Goal: Navigation & Orientation: Find specific page/section

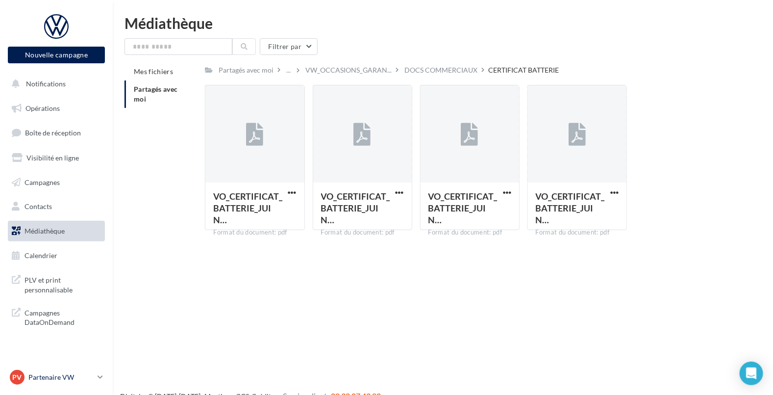
click at [62, 384] on div "PV Partenaire VW gautier.delort@volkswagengroup.fr.master" at bounding box center [52, 377] width 84 height 15
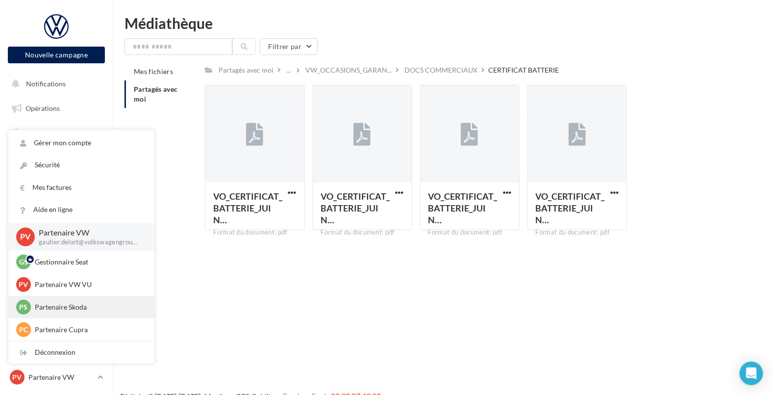
click at [84, 307] on p "Partenaire Skoda" at bounding box center [89, 307] width 108 height 10
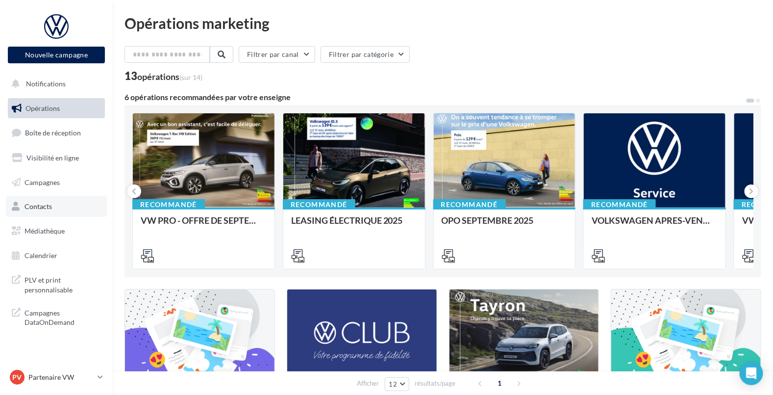
scroll to position [61, 0]
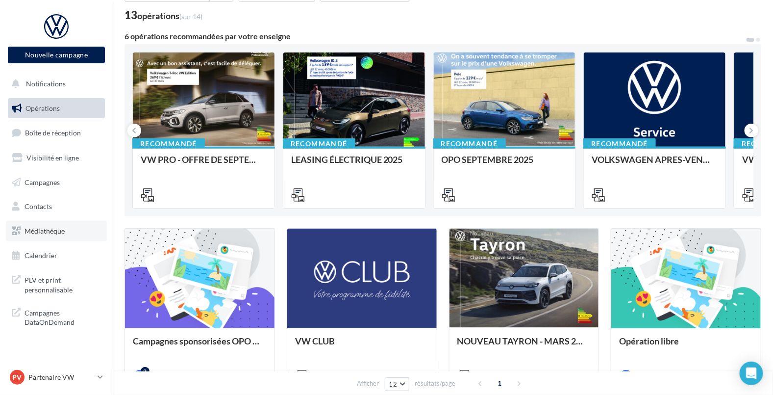
click at [42, 227] on span "Médiathèque" at bounding box center [45, 231] width 40 height 8
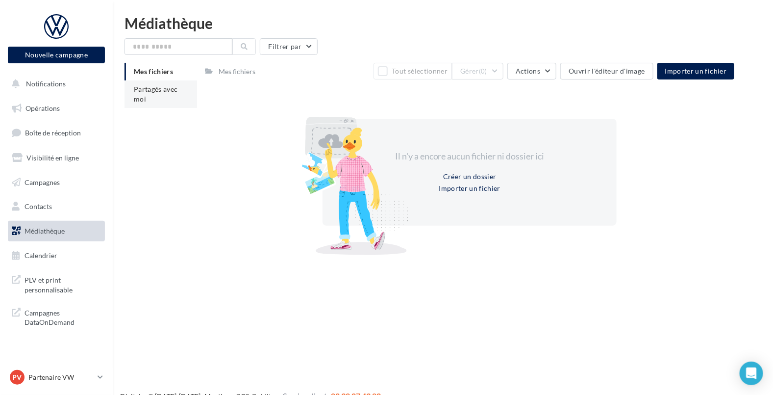
click at [158, 91] on span "Partagés avec moi" at bounding box center [156, 94] width 44 height 18
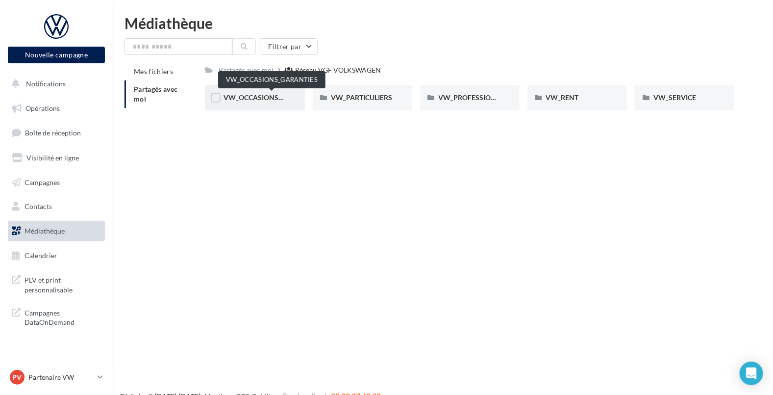
click at [262, 96] on span "VW_OCCASIONS_GARANTIES" at bounding box center [272, 97] width 96 height 8
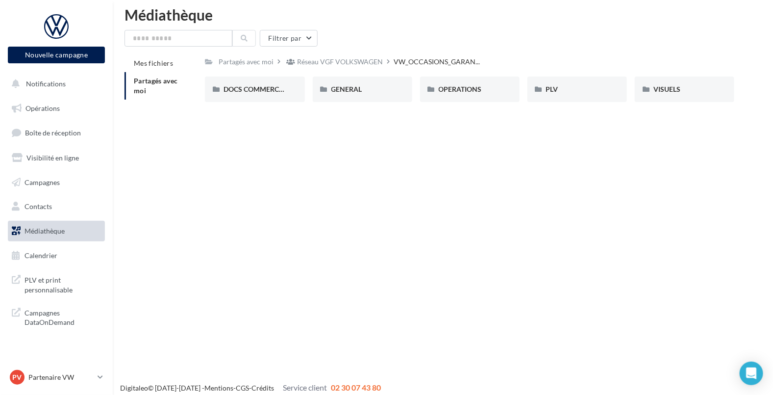
scroll to position [15, 0]
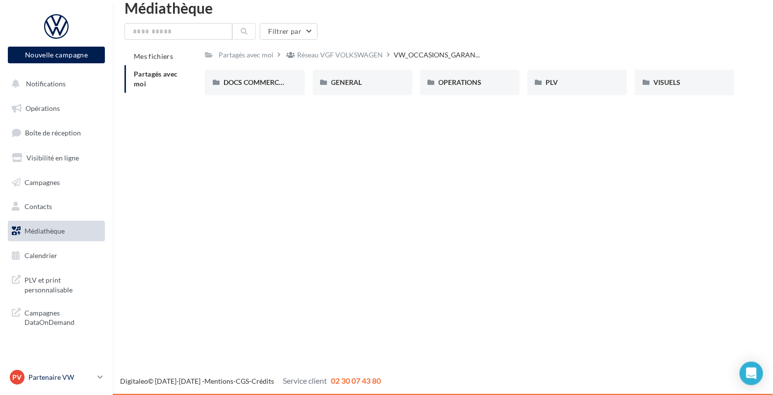
click at [54, 372] on p "Partenaire VW" at bounding box center [60, 377] width 65 height 10
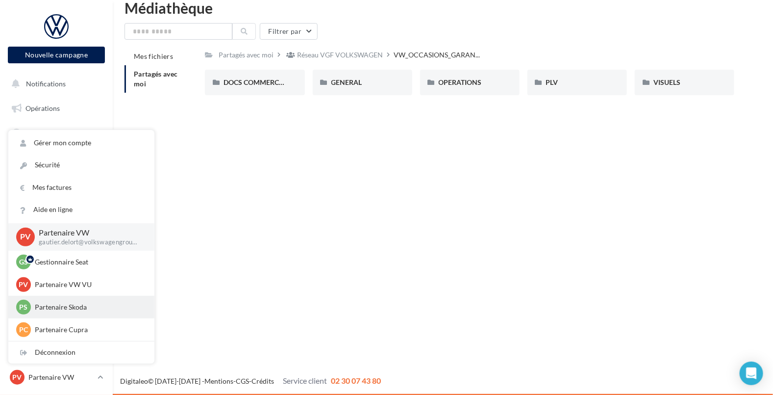
click at [54, 301] on div "PS Partenaire Skoda gautier.delort@volkswagengroup.fr3" at bounding box center [81, 307] width 130 height 15
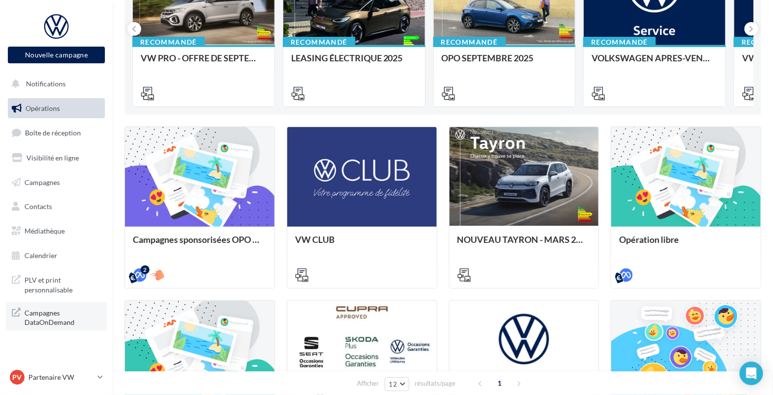
scroll to position [188, 0]
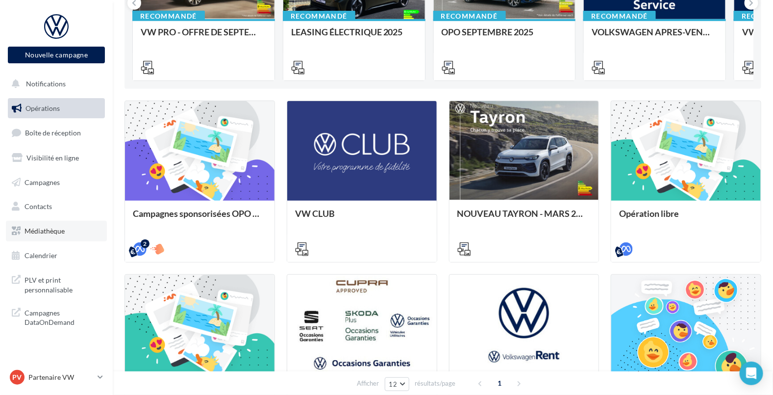
click at [43, 230] on span "Médiathèque" at bounding box center [45, 231] width 40 height 8
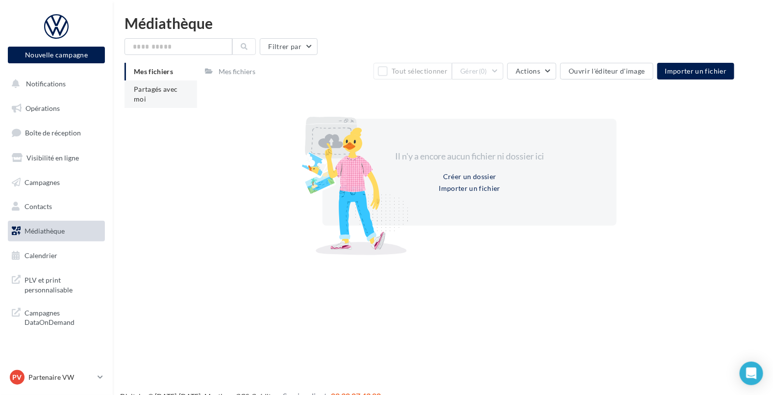
click at [150, 94] on li "Partagés avec moi" at bounding box center [161, 93] width 73 height 27
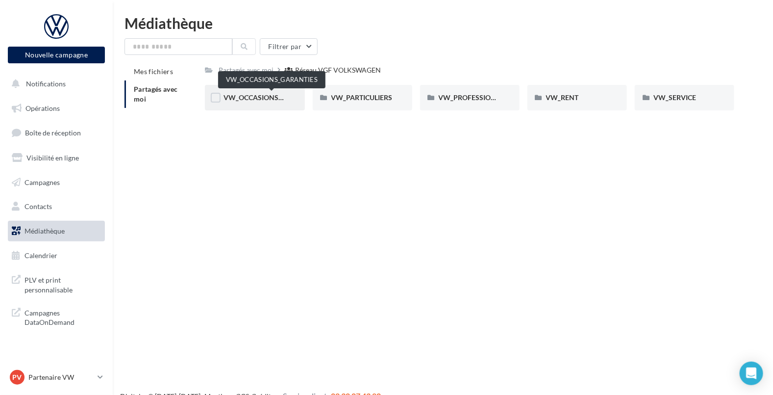
click at [274, 102] on span "VW_OCCASIONS_GARANTIES" at bounding box center [272, 97] width 96 height 8
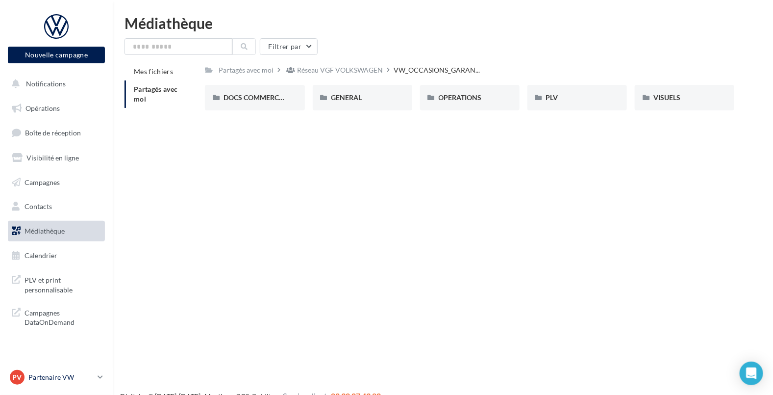
click at [57, 377] on p "Partenaire VW" at bounding box center [60, 377] width 65 height 10
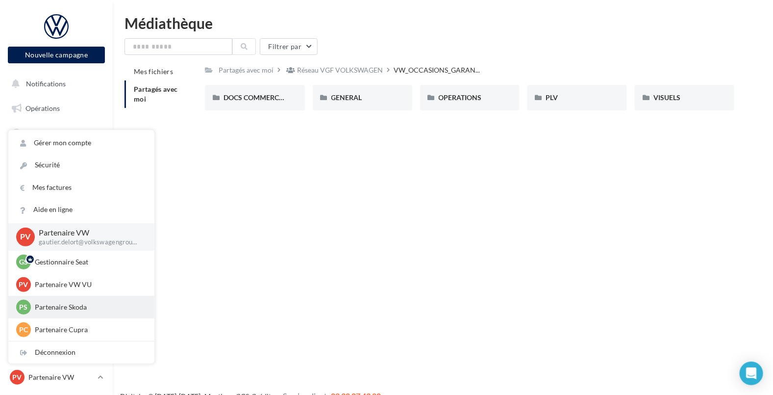
click at [61, 307] on p "Partenaire Skoda" at bounding box center [89, 307] width 108 height 10
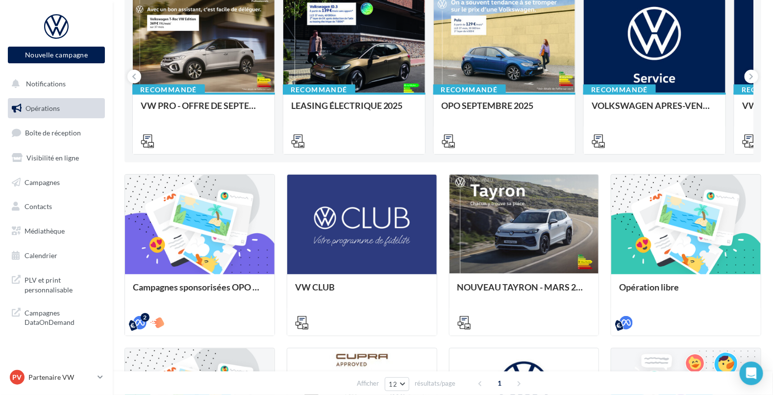
scroll to position [122, 0]
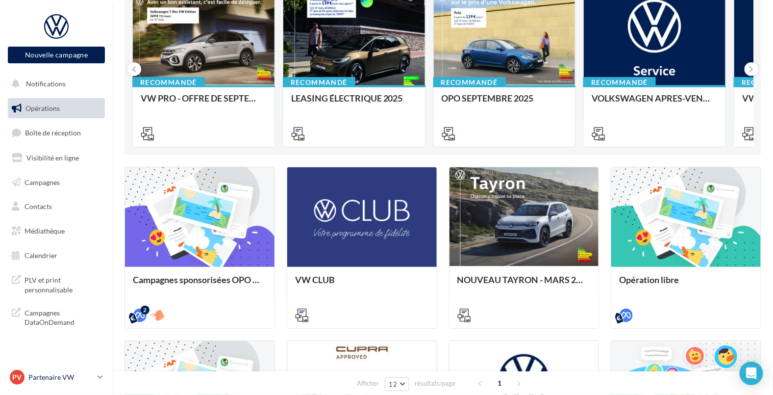
click at [60, 373] on p "Partenaire VW" at bounding box center [60, 377] width 65 height 10
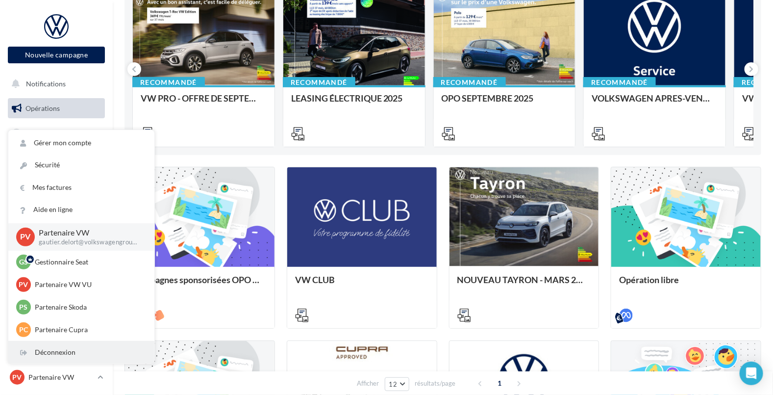
click at [59, 353] on div "Déconnexion" at bounding box center [81, 352] width 146 height 22
